Goal: Find specific page/section: Find specific page/section

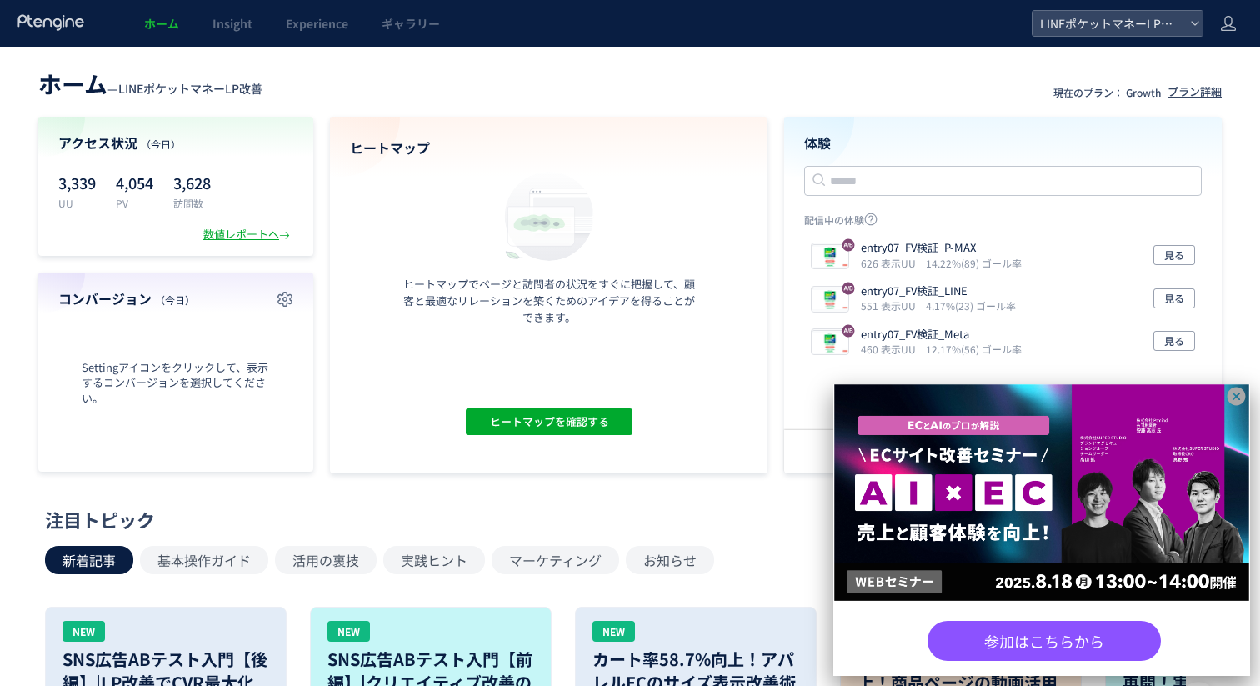
click at [1240, 399] on icon at bounding box center [1237, 397] width 18 height 18
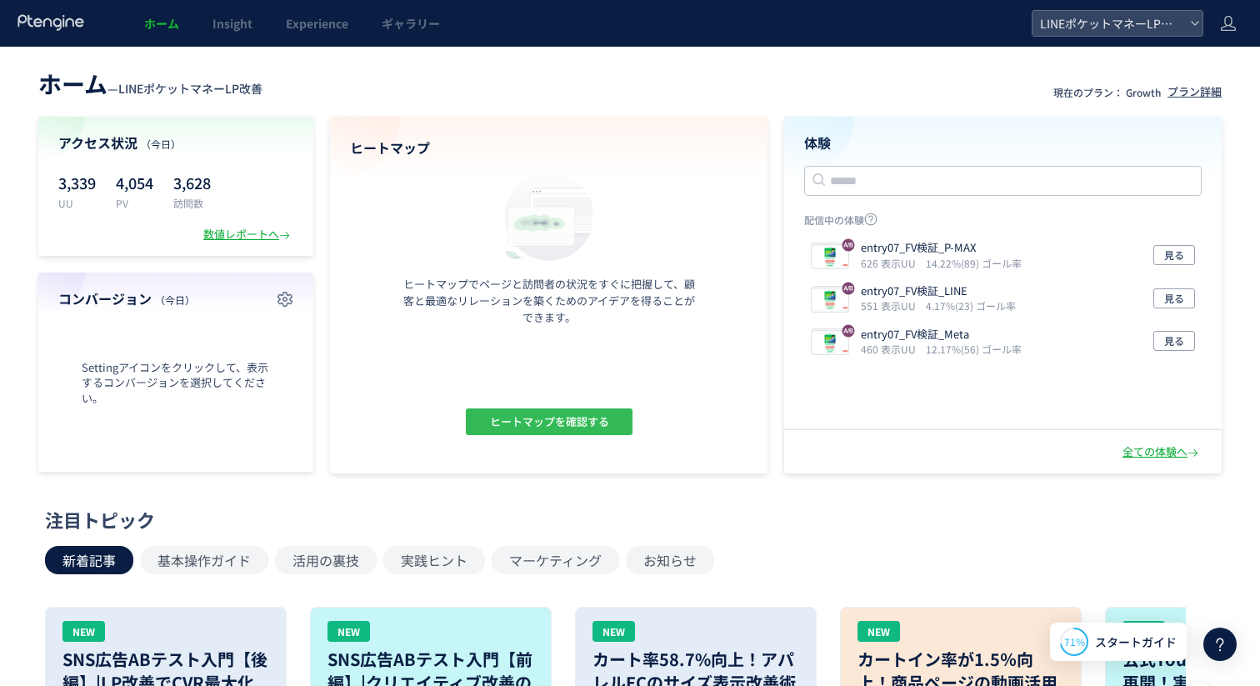
click at [611, 416] on button "ヒートマップを確認する" at bounding box center [549, 421] width 167 height 27
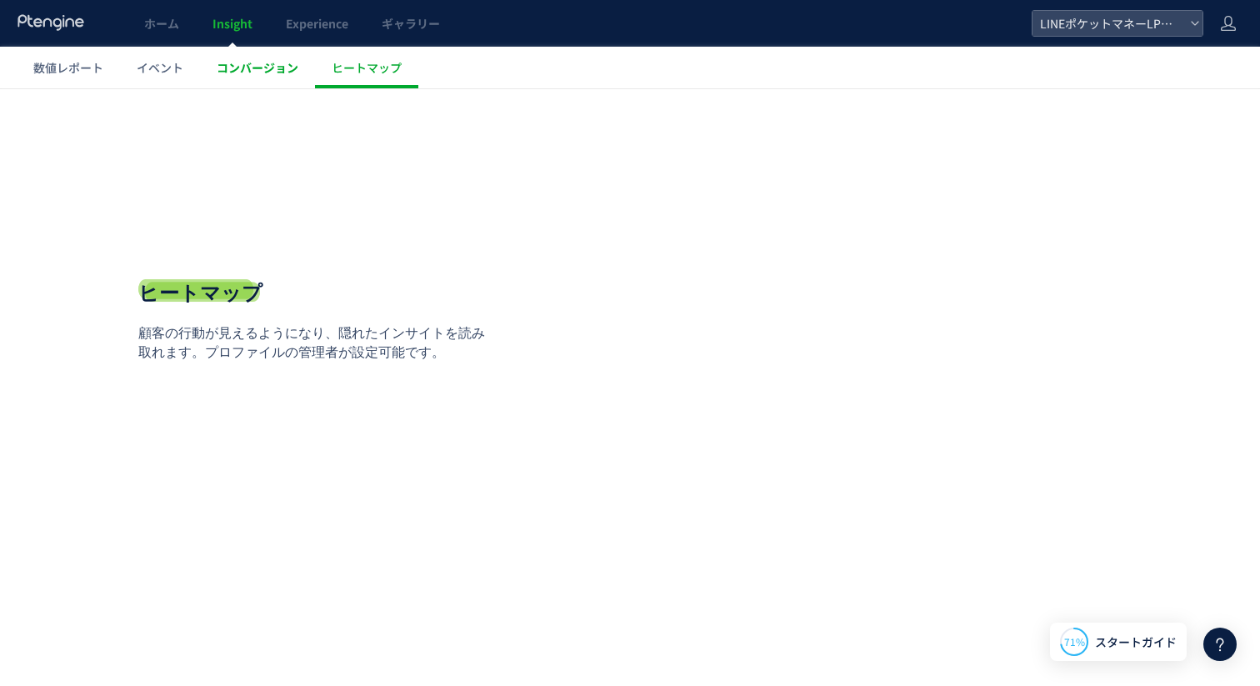
click at [247, 60] on span "コンバージョン" at bounding box center [258, 67] width 82 height 17
